Goal: Information Seeking & Learning: Learn about a topic

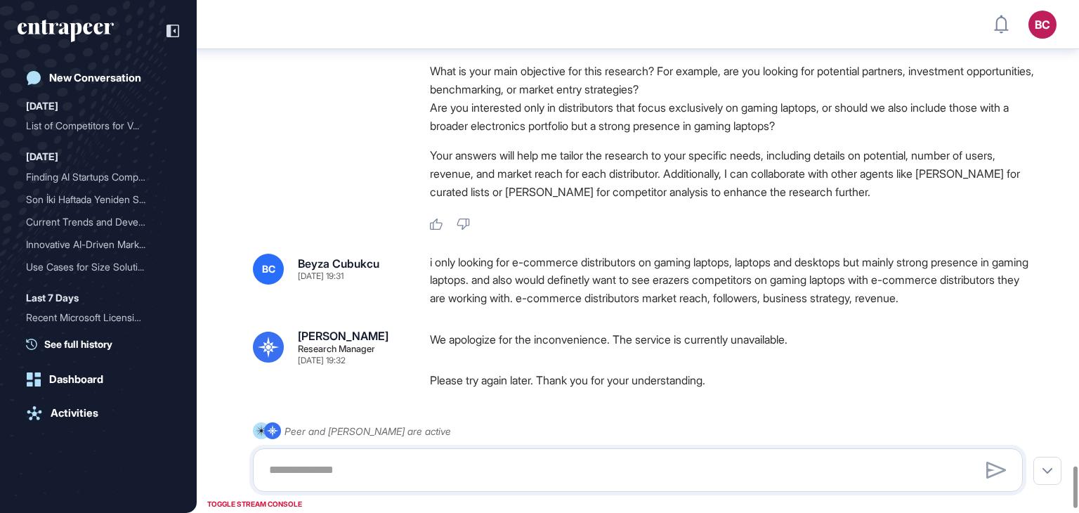
scroll to position [5751, 0]
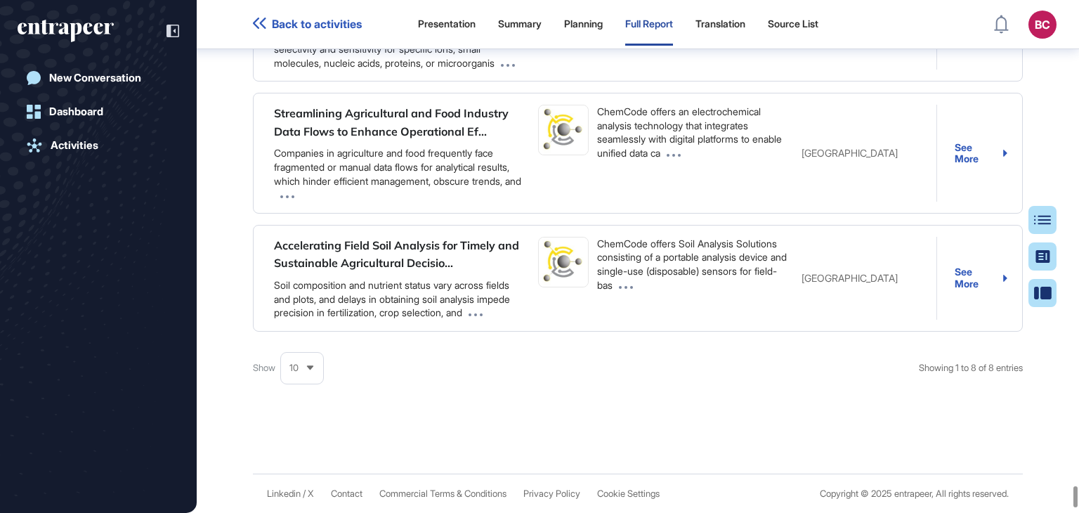
drag, startPoint x: 720, startPoint y: 363, endPoint x: 617, endPoint y: 345, distance: 104.2
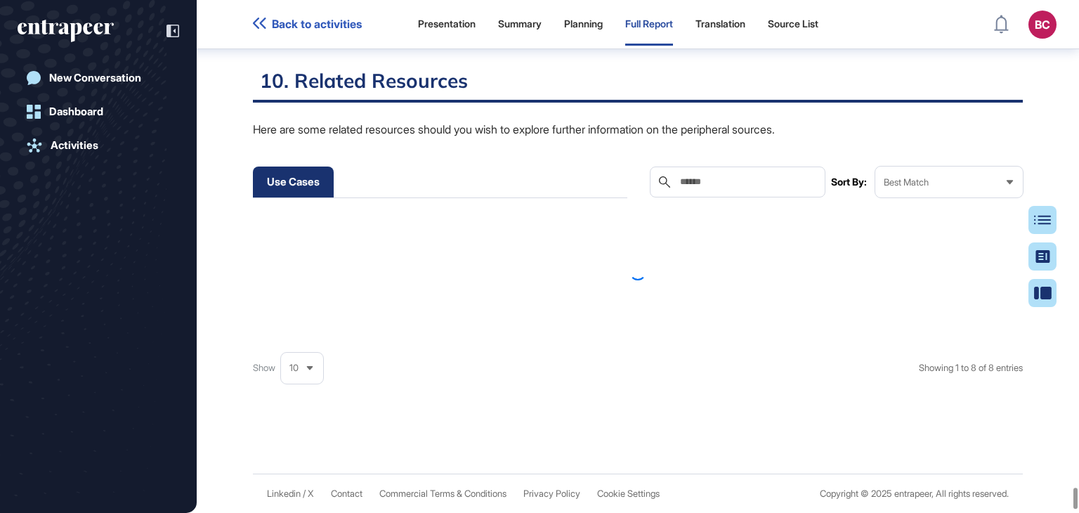
scroll to position [128819, 0]
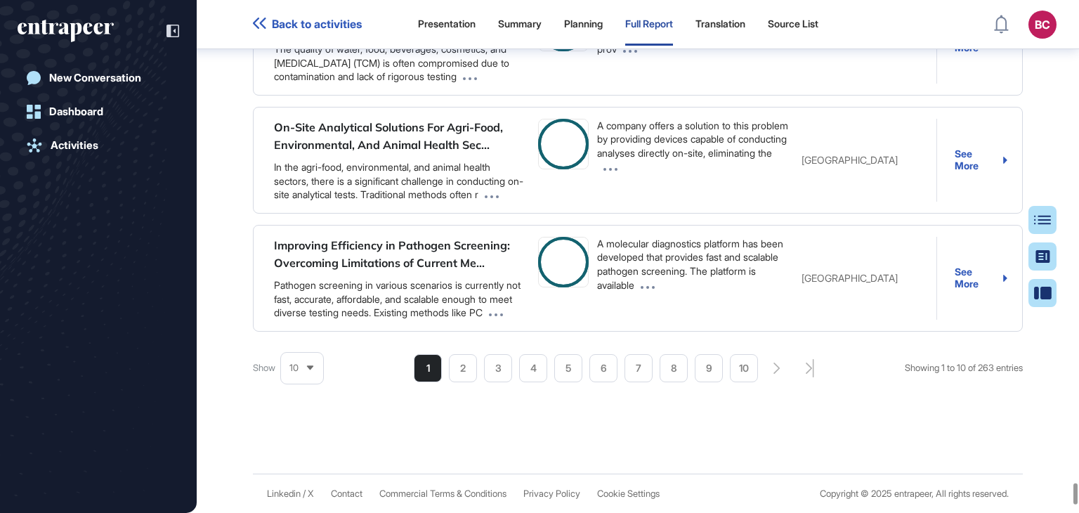
scroll to position [384, 63]
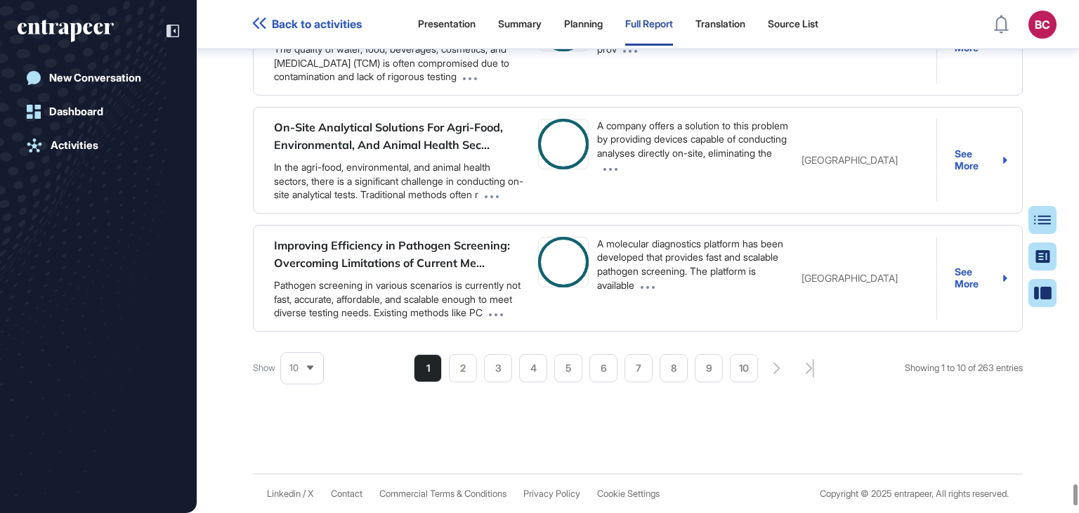
drag, startPoint x: 554, startPoint y: 195, endPoint x: 564, endPoint y: 147, distance: 48.8
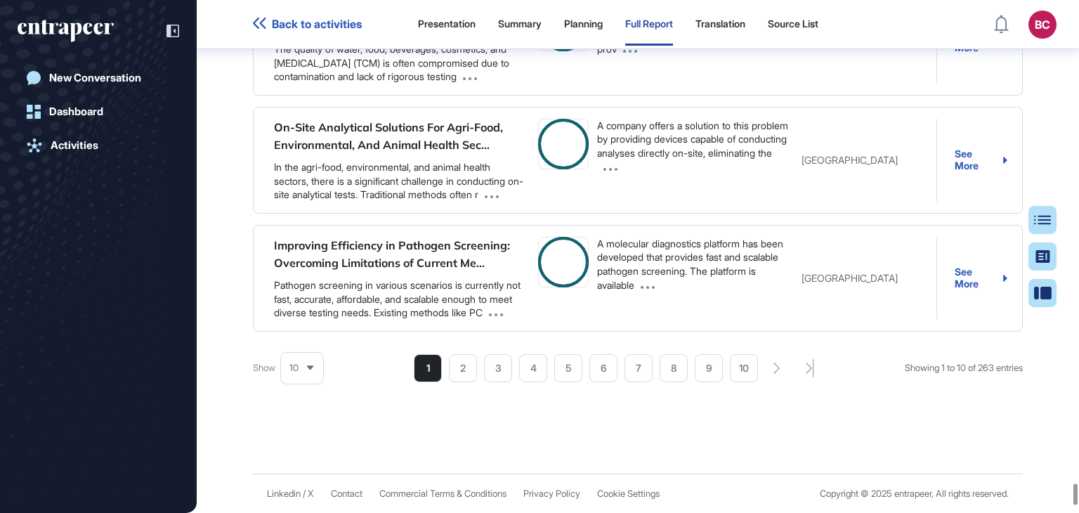
scroll to position [70, 49]
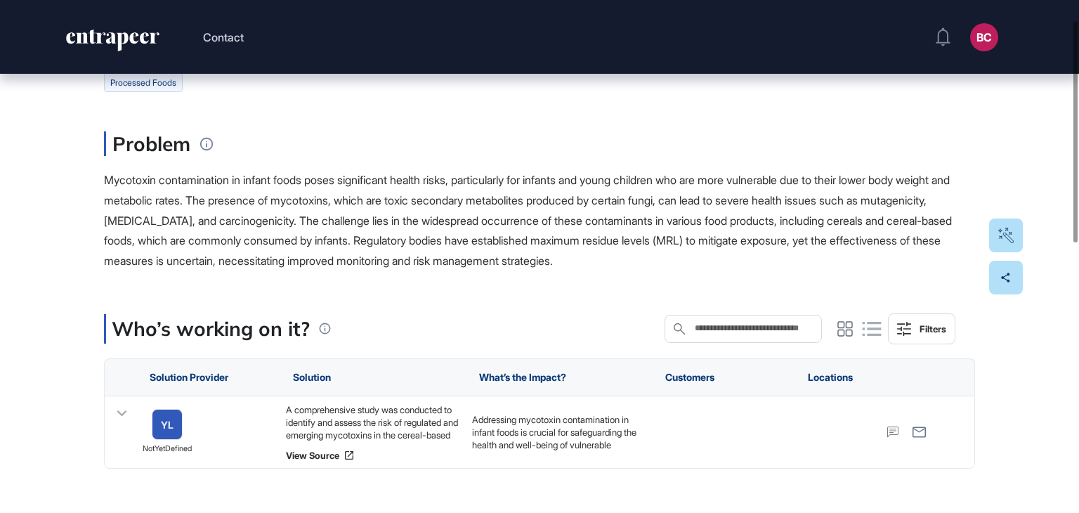
scroll to position [141, 0]
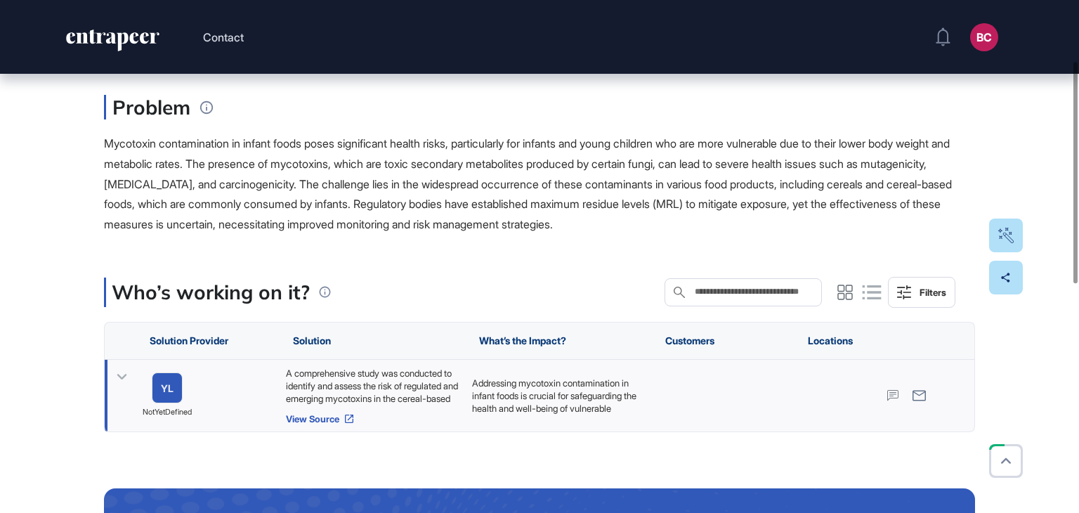
click at [304, 418] on link "View Source" at bounding box center [372, 418] width 172 height 11
click at [382, 381] on div "A comprehensive study was conducted to identify and assess the risk of regulate…" at bounding box center [372, 386] width 172 height 38
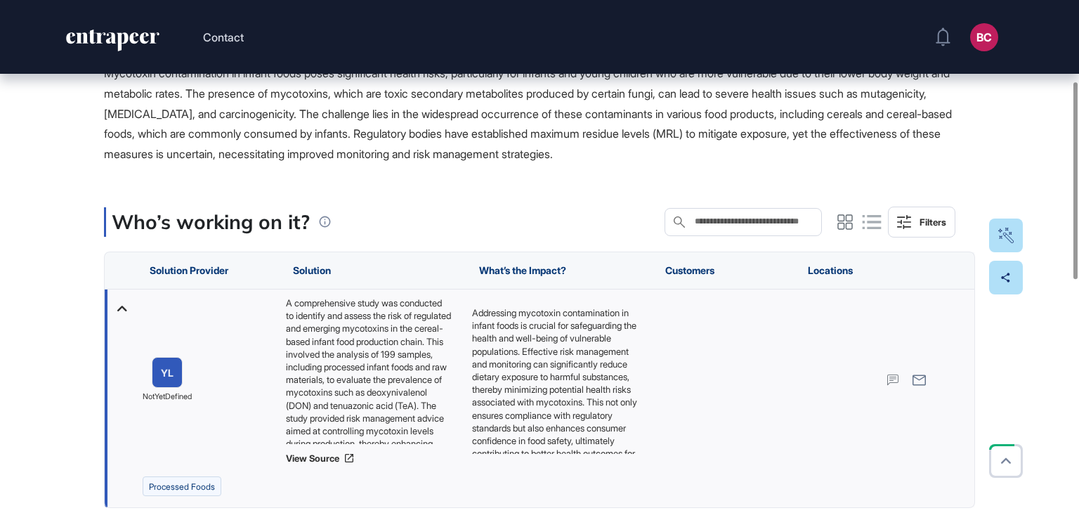
scroll to position [56, 0]
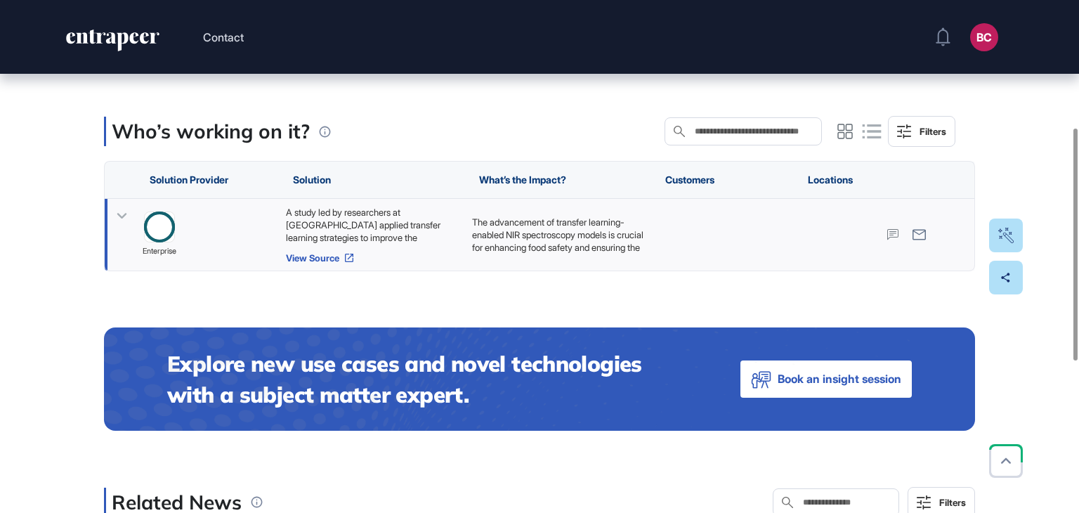
click at [322, 259] on link "View Source" at bounding box center [372, 257] width 172 height 11
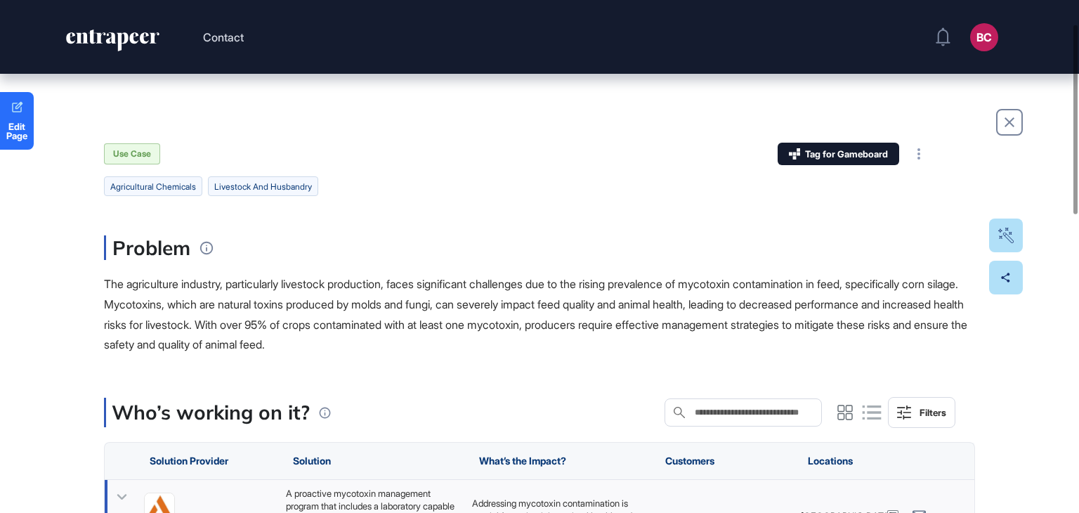
scroll to position [211, 0]
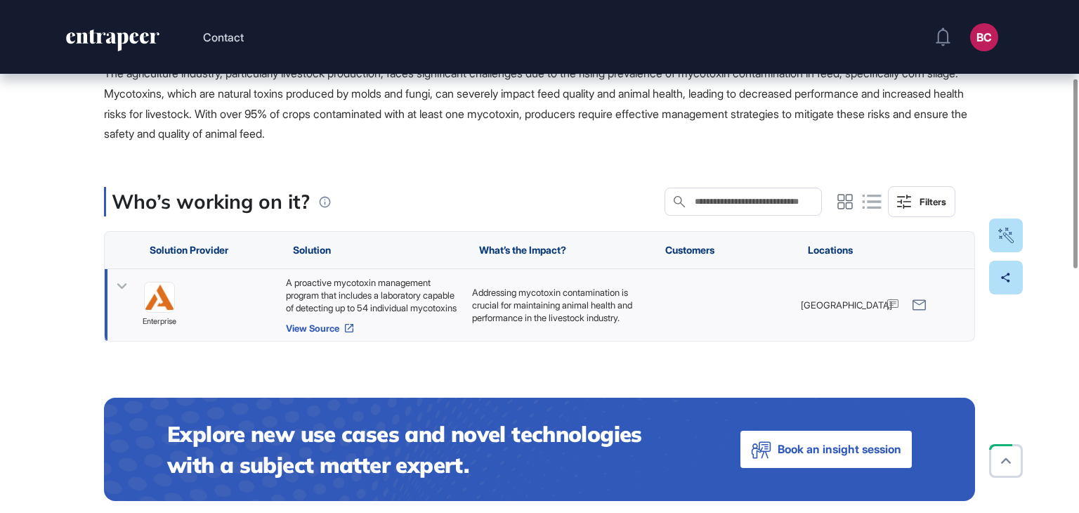
click at [332, 332] on link "View Source" at bounding box center [372, 328] width 172 height 11
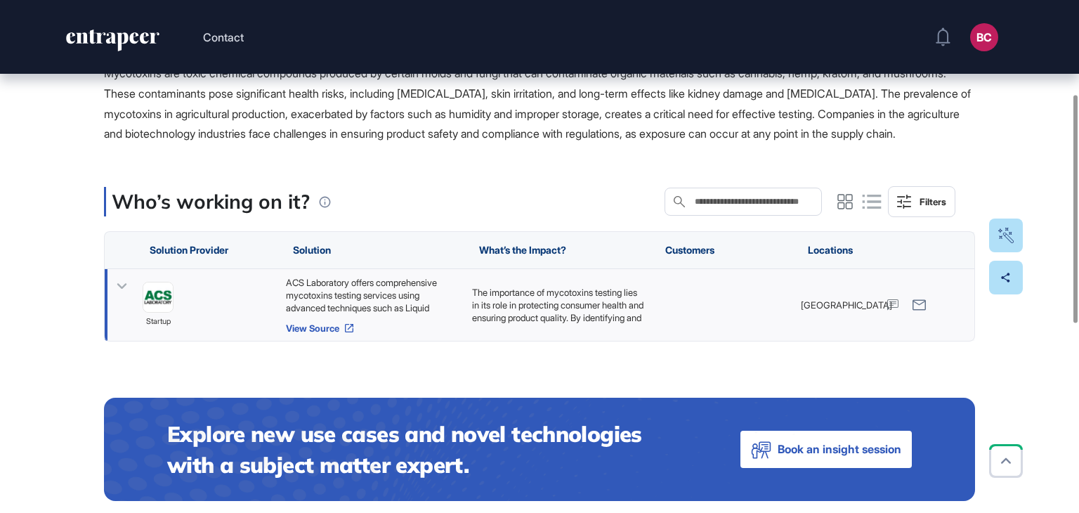
click at [338, 334] on link "View Source" at bounding box center [372, 328] width 172 height 11
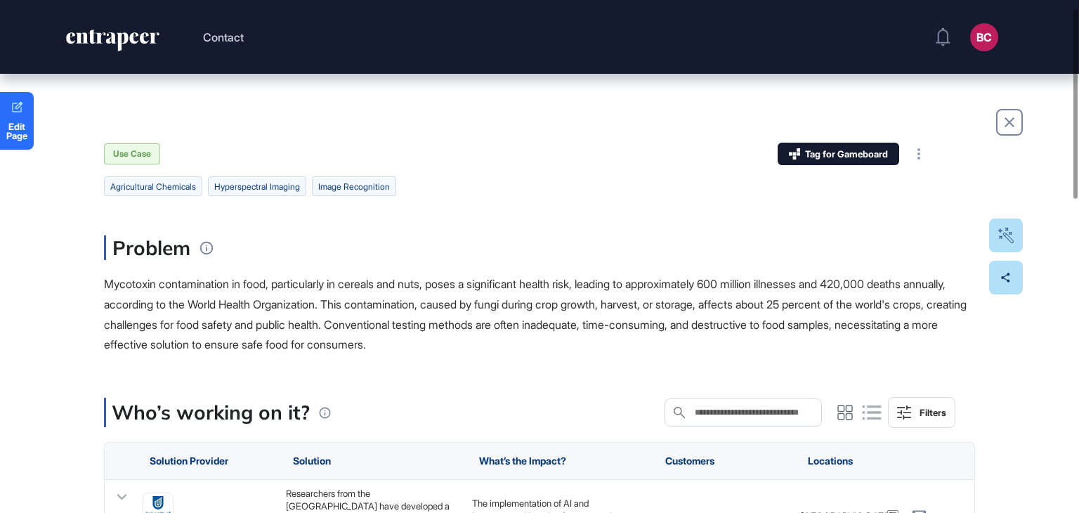
scroll to position [141, 0]
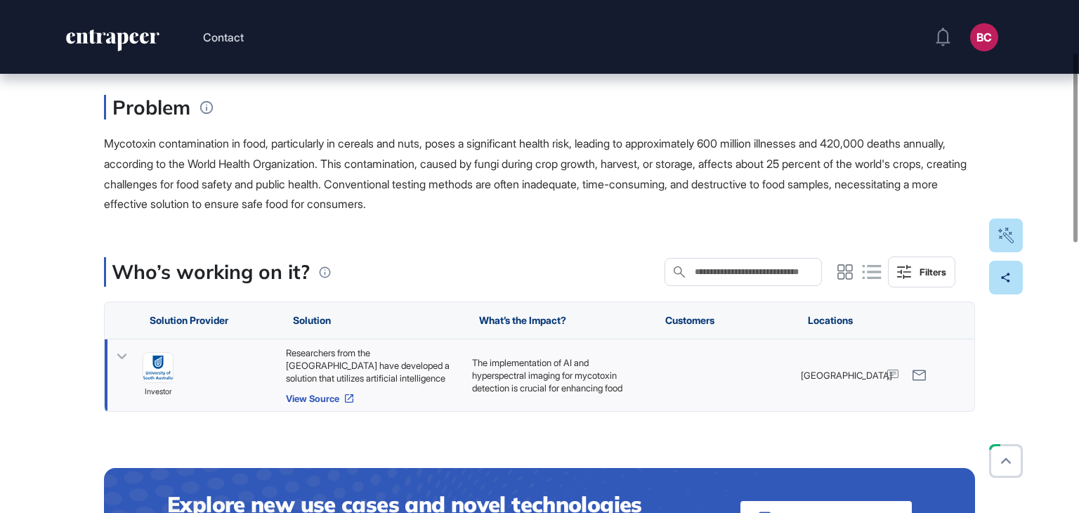
click at [324, 403] on link "View Source" at bounding box center [372, 398] width 172 height 11
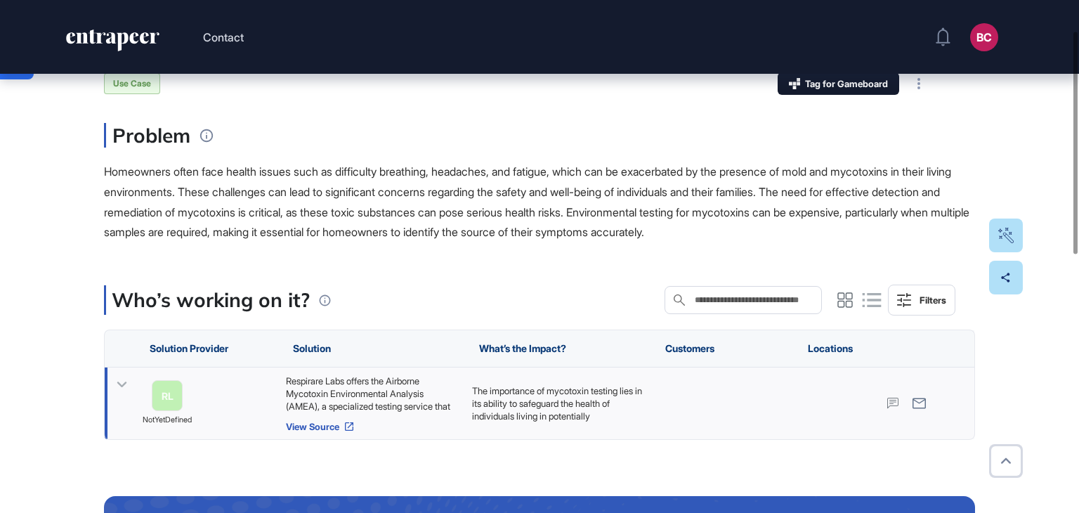
click at [316, 430] on link "View Source" at bounding box center [372, 426] width 172 height 11
